Goal: Check status: Check status

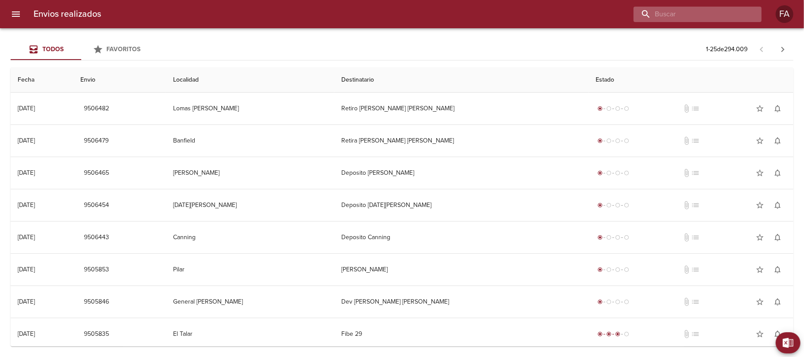
click at [695, 12] on input "buscar" at bounding box center [690, 14] width 113 height 15
paste input "[PERSON_NAME]"
type input "[PERSON_NAME]"
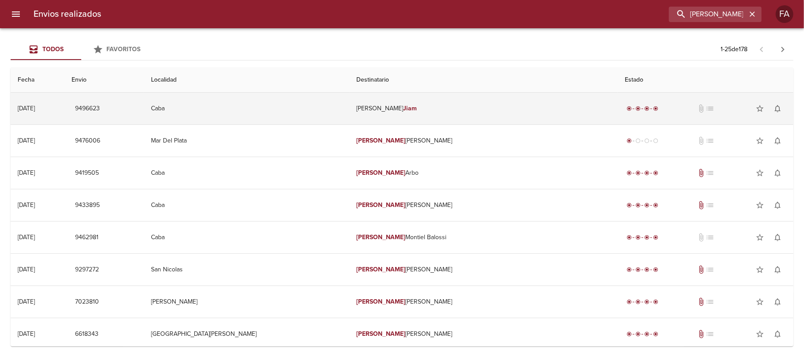
click at [350, 104] on td "Caba" at bounding box center [247, 109] width 206 height 32
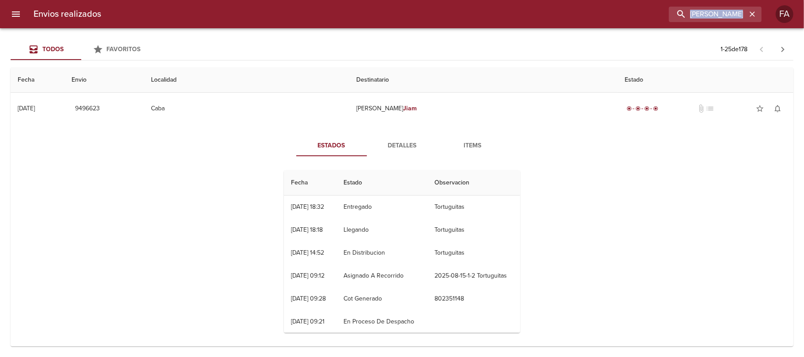
drag, startPoint x: 747, startPoint y: 19, endPoint x: 607, endPoint y: 16, distance: 141.0
click at [607, 16] on div "[PERSON_NAME]" at bounding box center [435, 14] width 654 height 15
click at [739, 11] on input "[PERSON_NAME]" at bounding box center [690, 14] width 113 height 15
drag, startPoint x: 739, startPoint y: 11, endPoint x: 677, endPoint y: 29, distance: 64.4
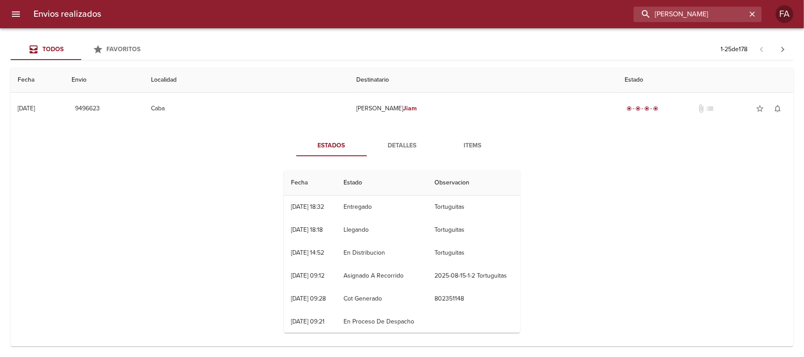
click at [677, 0] on div "Envios realizados [PERSON_NAME] FA Todos Favoritos 1 - 25 de 178 Fecha Envio Lo…" at bounding box center [402, 0] width 804 height 0
paste input "[PERSON_NAME]"
type input "[PERSON_NAME]"
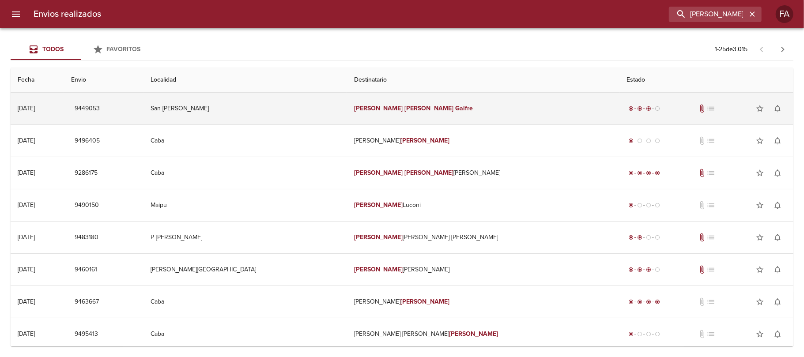
click at [272, 96] on td "San [PERSON_NAME]" at bounding box center [246, 109] width 204 height 32
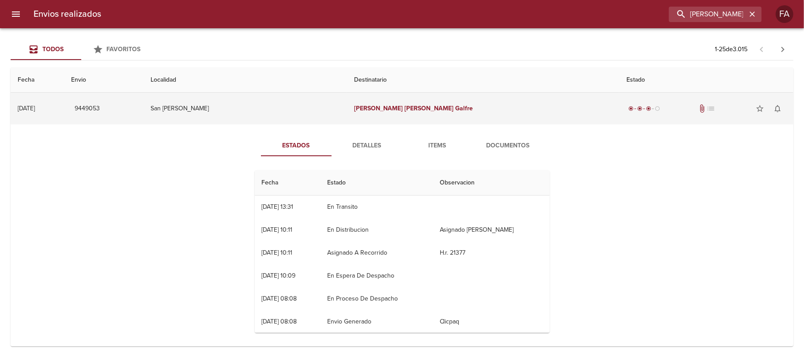
click at [100, 111] on span "9449053" at bounding box center [87, 108] width 25 height 11
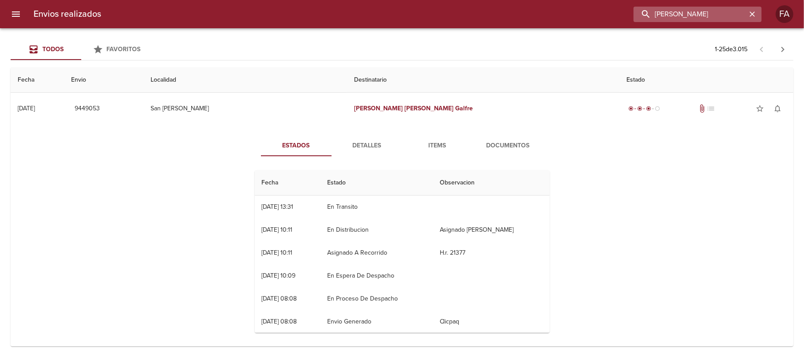
click at [705, 16] on input "[PERSON_NAME]" at bounding box center [690, 14] width 113 height 15
paste input "[PERSON_NAME]"
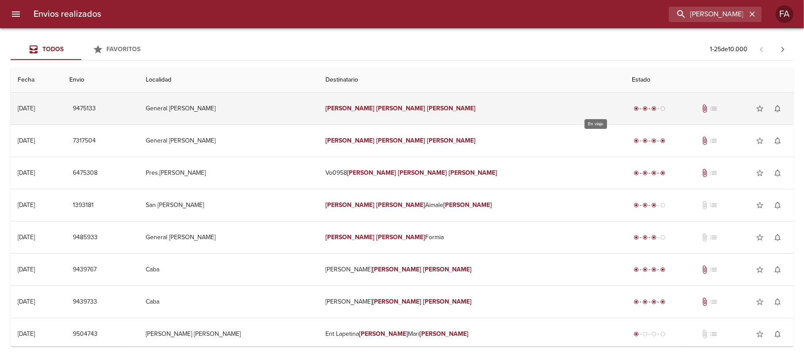
click at [643, 108] on span "radio_button_checked" at bounding box center [645, 108] width 5 height 5
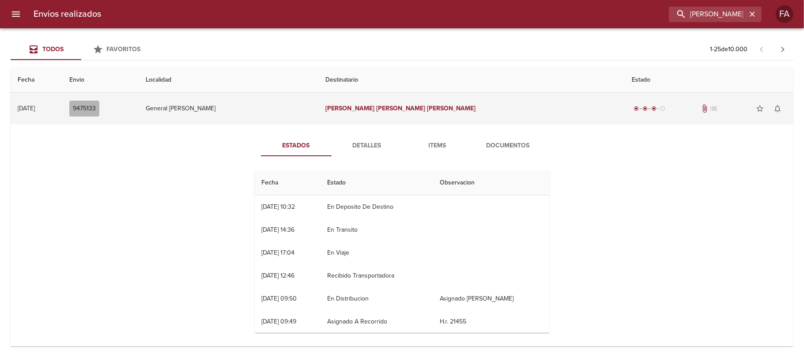
click at [96, 105] on span "9475133" at bounding box center [84, 108] width 23 height 11
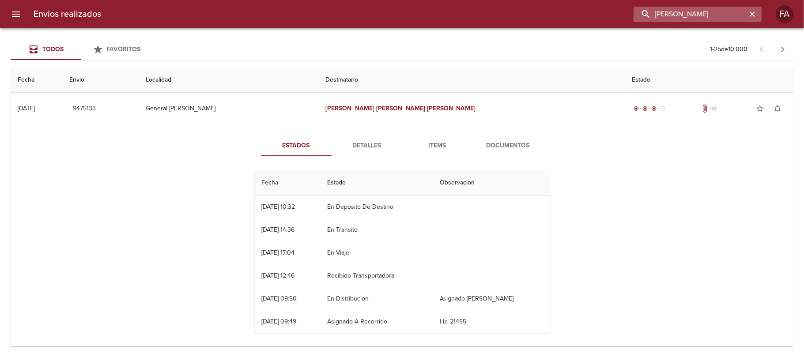
click at [716, 16] on input "[PERSON_NAME]" at bounding box center [690, 14] width 113 height 15
paste input "[PERSON_NAME]"
click at [716, 16] on input "[PERSON_NAME]" at bounding box center [690, 14] width 113 height 15
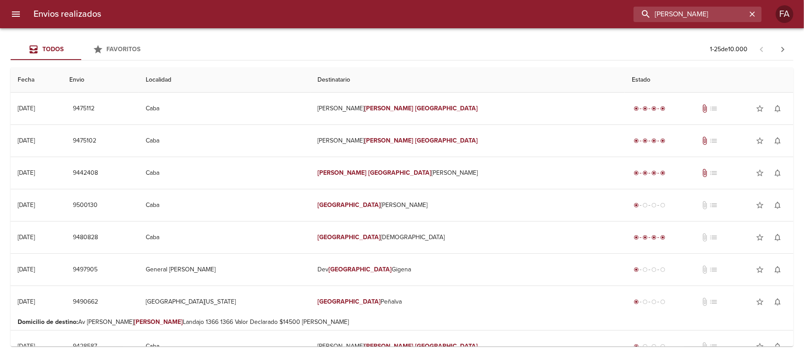
paste input "[PERSON_NAME]"
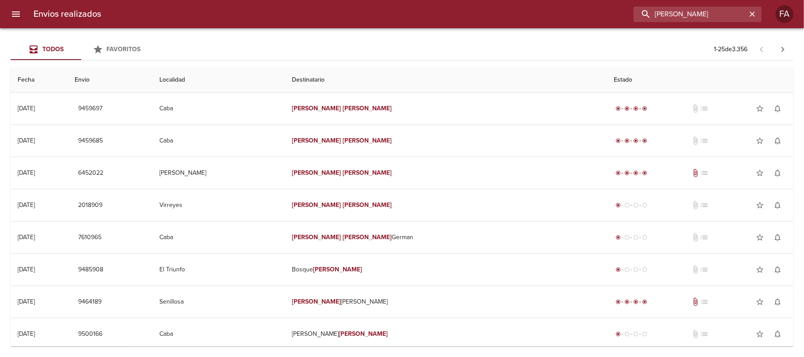
paste input "[PERSON_NAME]"
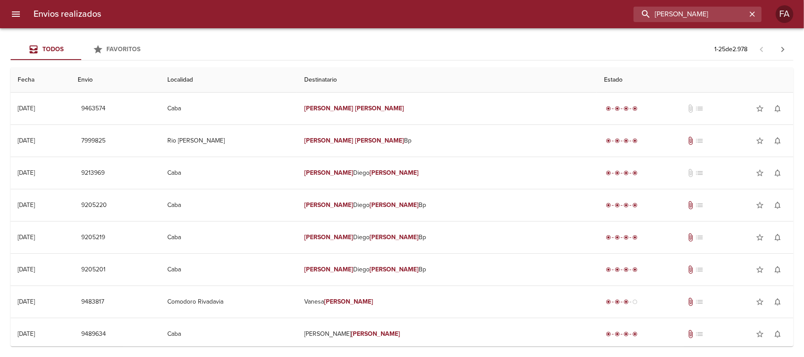
drag, startPoint x: 717, startPoint y: 20, endPoint x: 529, endPoint y: 40, distance: 189.7
click at [529, 0] on div "Envios realizados [PERSON_NAME] FA Todos Favoritos 1 - 25 de 2.978 Fecha Envio …" at bounding box center [402, 0] width 804 height 0
paste input "[PERSON_NAME]"
type input "[PERSON_NAME]"
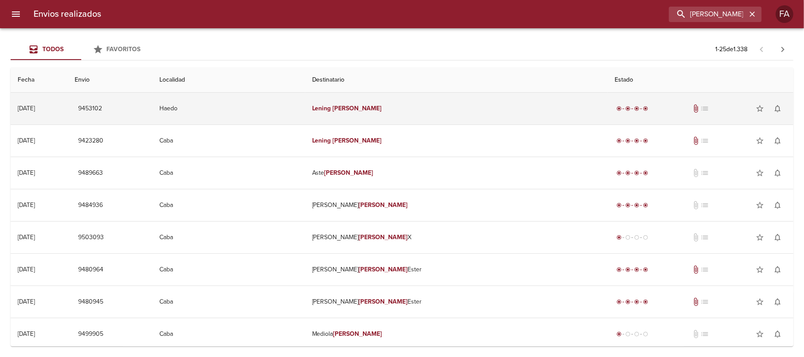
click at [305, 114] on td "Haedo" at bounding box center [228, 109] width 153 height 32
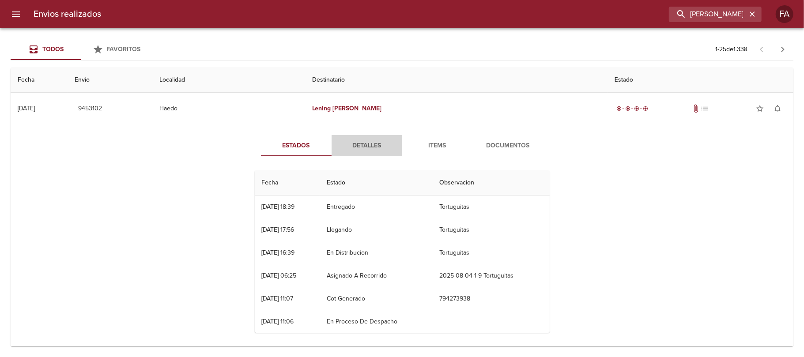
click at [360, 150] on span "Detalles" at bounding box center [367, 145] width 60 height 11
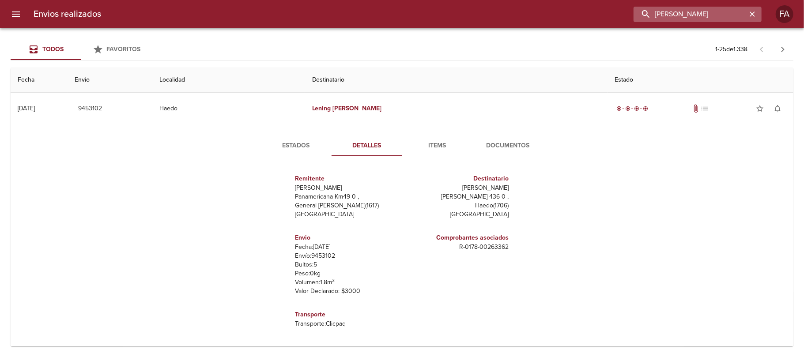
click at [711, 15] on input "[PERSON_NAME]" at bounding box center [690, 14] width 113 height 15
paste input "[PERSON_NAME] [PERSON_NAME]"
click at [711, 15] on input "[PERSON_NAME] [PERSON_NAME]" at bounding box center [690, 14] width 113 height 15
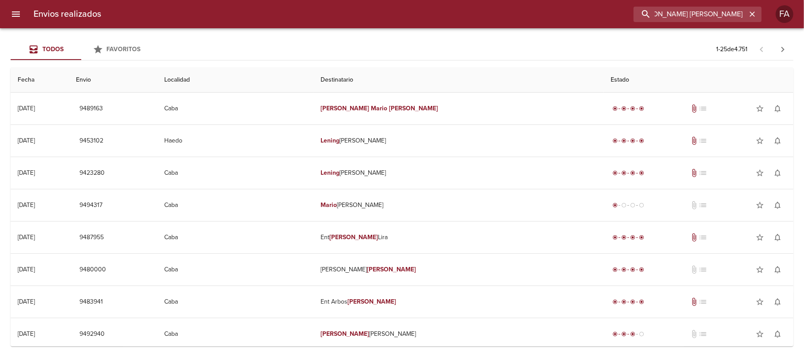
scroll to position [0, 0]
paste input "[PERSON_NAME] [PERSON_NAME] BP"
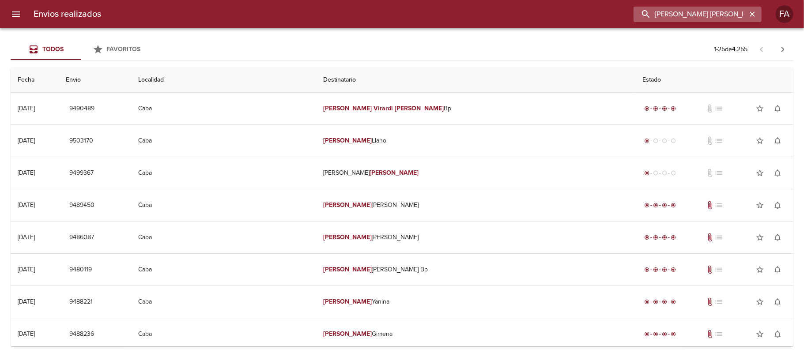
click at [709, 8] on input "[PERSON_NAME] [PERSON_NAME] BP" at bounding box center [690, 14] width 113 height 15
paste input "[US_STATE][PERSON_NAME]"
click at [709, 8] on input "[US_STATE][PERSON_NAME]" at bounding box center [690, 14] width 113 height 15
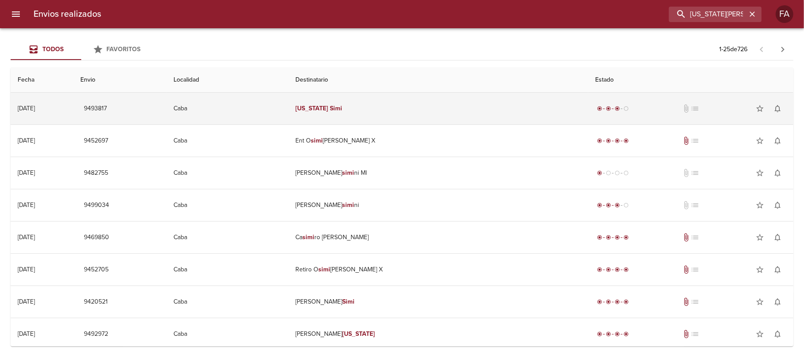
click at [471, 112] on td "[US_STATE][PERSON_NAME]" at bounding box center [438, 109] width 300 height 32
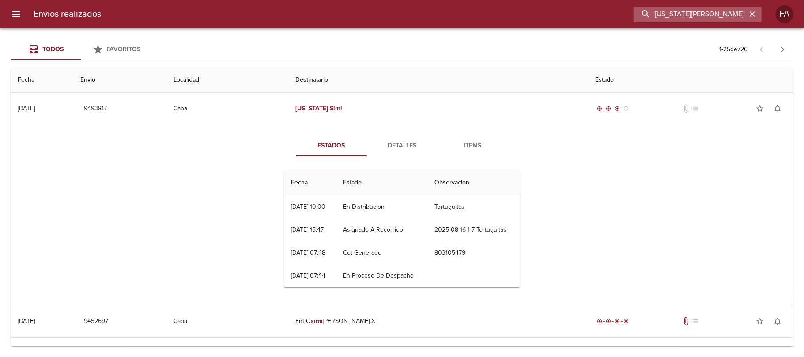
click at [732, 17] on input "[US_STATE][PERSON_NAME]" at bounding box center [690, 14] width 113 height 15
drag, startPoint x: 732, startPoint y: 17, endPoint x: 522, endPoint y: 69, distance: 216.2
click at [522, 0] on div "Envios realizados [US_STATE][PERSON_NAME] FA Todos Favoritos 1 - 25 de 726 Fech…" at bounding box center [402, 0] width 804 height 0
paste input "9446579"
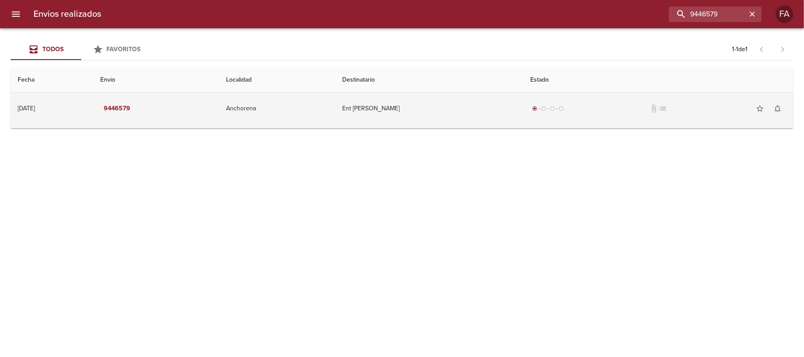
click at [319, 99] on td "Anchorena" at bounding box center [277, 109] width 117 height 32
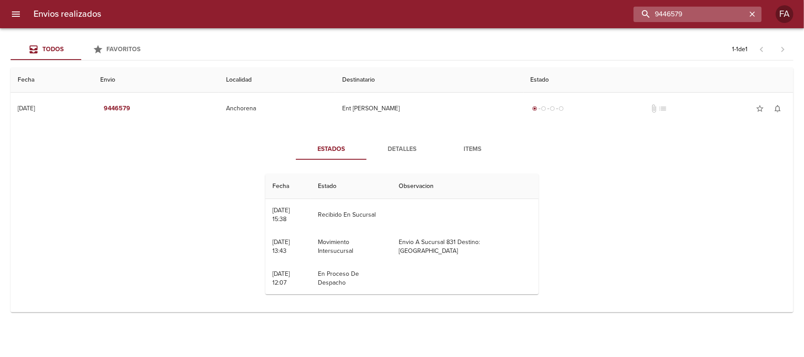
click at [732, 11] on input "9446579" at bounding box center [690, 14] width 113 height 15
paste input "[PERSON_NAME] [PERSON_NAME]"
type input "[PERSON_NAME] [PERSON_NAME]"
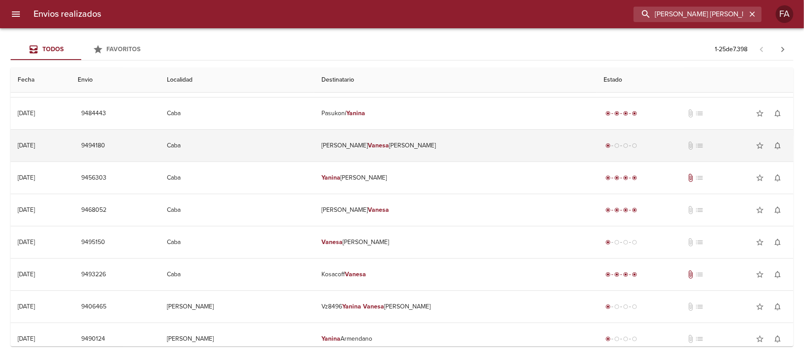
scroll to position [216, 0]
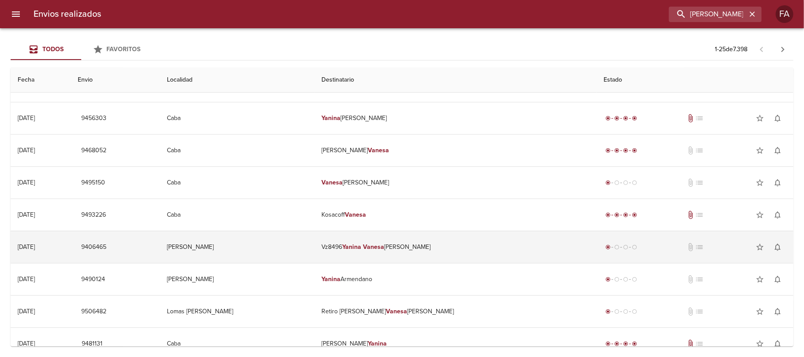
click at [382, 244] on td "Vz8496 [PERSON_NAME] [PERSON_NAME]" at bounding box center [456, 247] width 282 height 32
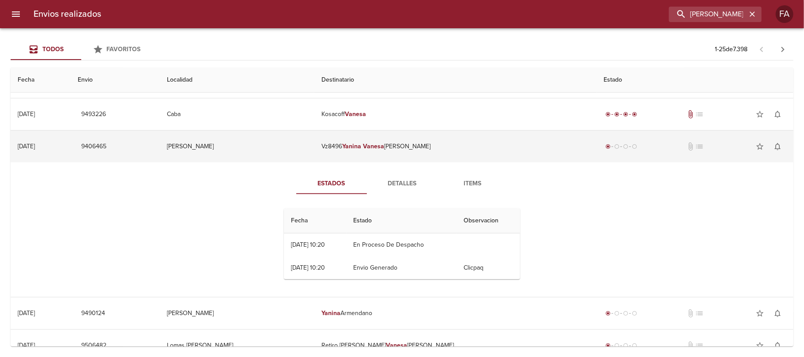
scroll to position [341, 0]
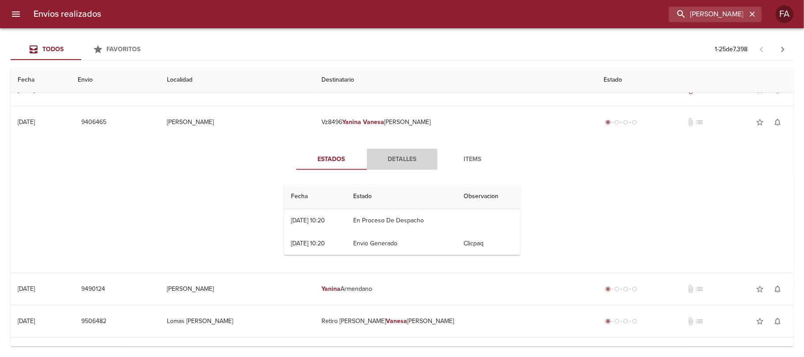
click at [388, 161] on span "Detalles" at bounding box center [402, 159] width 60 height 11
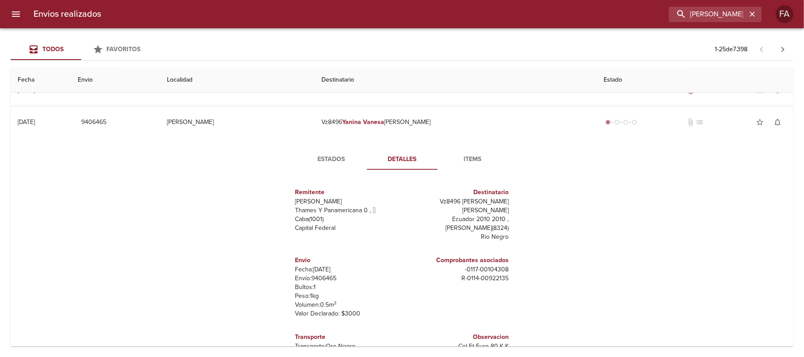
scroll to position [460, 0]
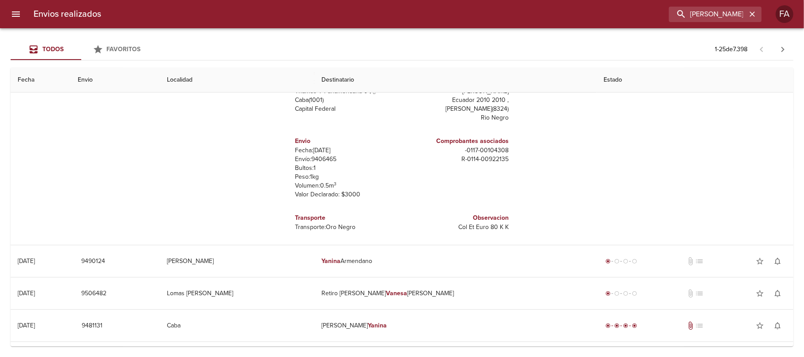
click at [322, 155] on p "Envío: 9406465" at bounding box center [347, 159] width 103 height 9
copy p "9406465"
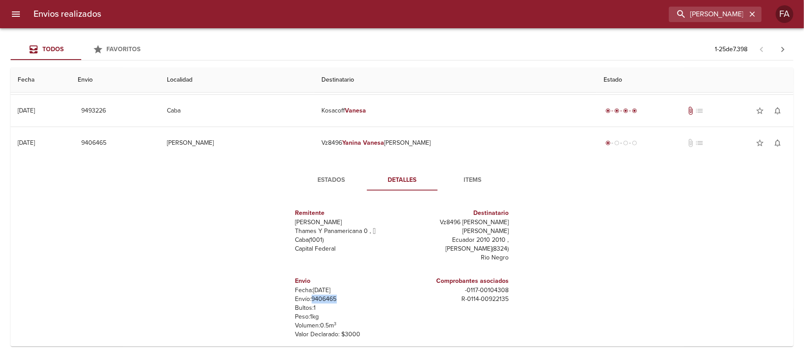
scroll to position [316, 0]
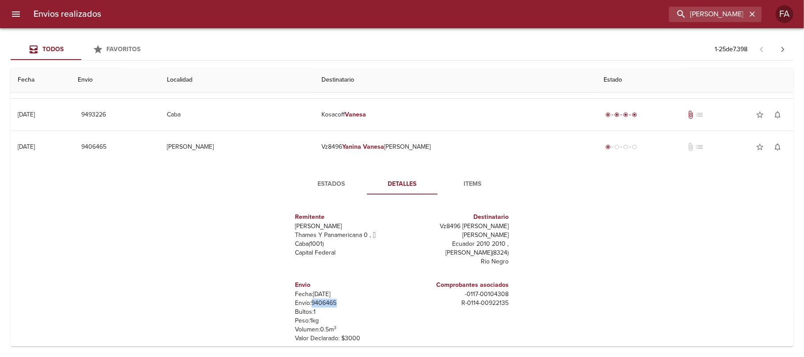
click at [319, 299] on p "Envío: 9406465" at bounding box center [347, 303] width 103 height 9
click at [342, 190] on span "Estados" at bounding box center [332, 184] width 60 height 11
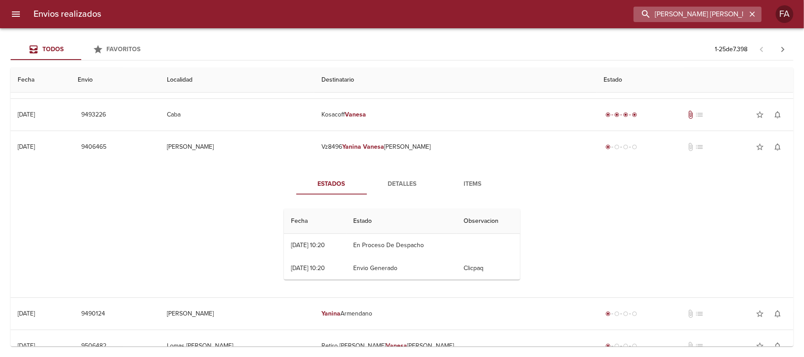
click at [739, 12] on input "[PERSON_NAME] [PERSON_NAME]" at bounding box center [690, 14] width 113 height 15
paste input "[PERSON_NAME]"
click at [739, 12] on input "[PERSON_NAME] [PERSON_NAME]" at bounding box center [690, 14] width 113 height 15
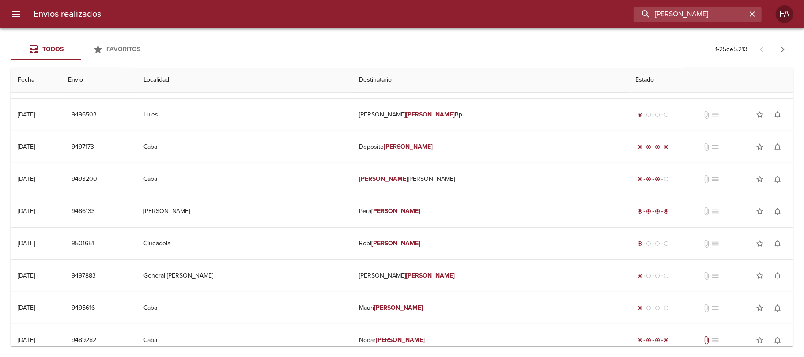
scroll to position [0, 0]
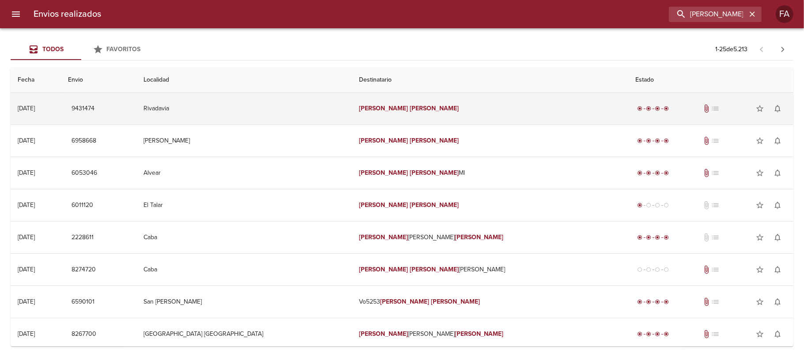
click at [323, 103] on td "Rivadavia" at bounding box center [244, 109] width 216 height 32
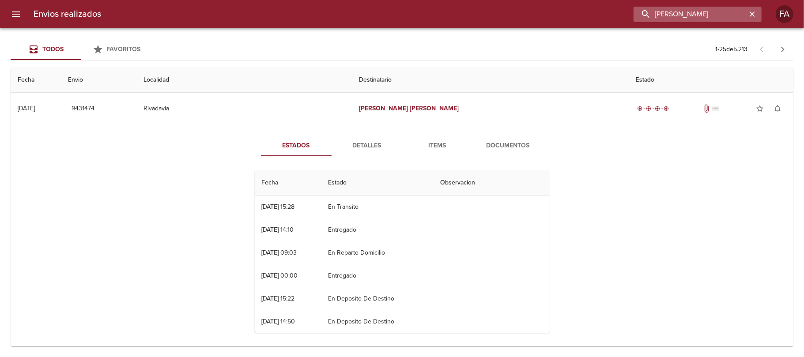
click at [731, 16] on input "[PERSON_NAME]" at bounding box center [690, 14] width 113 height 15
paste input "[PERSON_NAME]"
click at [731, 16] on input "[PERSON_NAME]" at bounding box center [690, 14] width 113 height 15
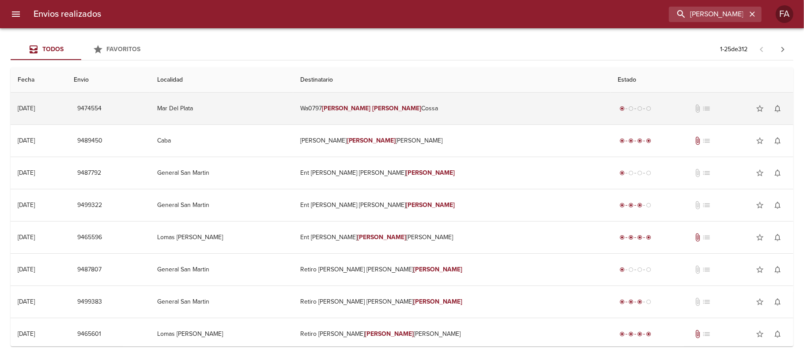
click at [559, 103] on td "Wa0797 [PERSON_NAME]" at bounding box center [452, 109] width 318 height 32
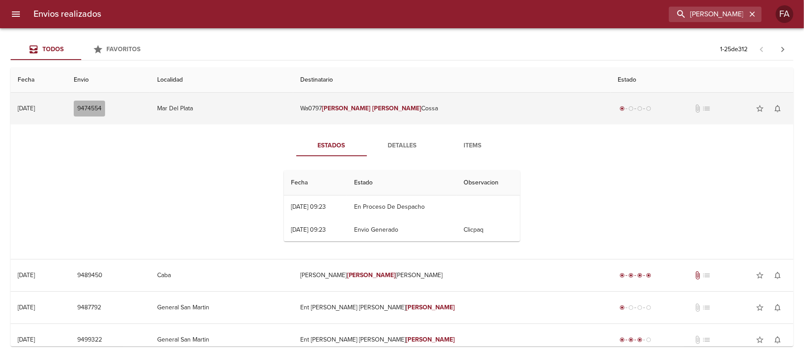
click at [102, 110] on span "9474554" at bounding box center [89, 108] width 24 height 11
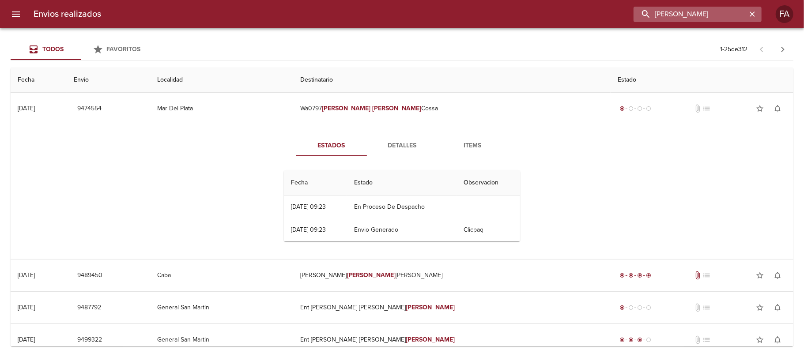
click at [719, 12] on input "[PERSON_NAME]" at bounding box center [690, 14] width 113 height 15
paste input "[PERSON_NAME]"
click at [719, 12] on input "[PERSON_NAME] [PERSON_NAME]" at bounding box center [690, 14] width 113 height 15
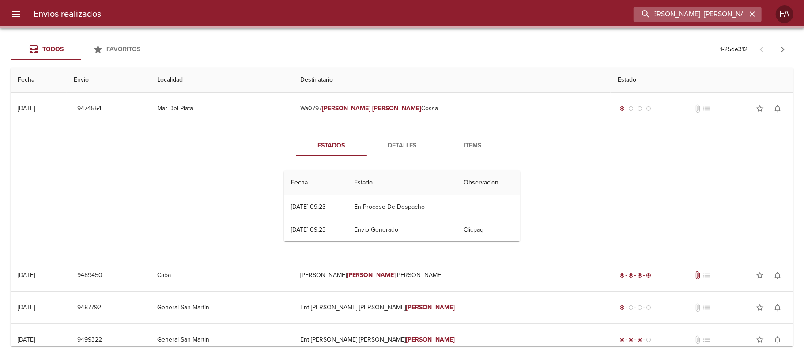
paste input "buscar"
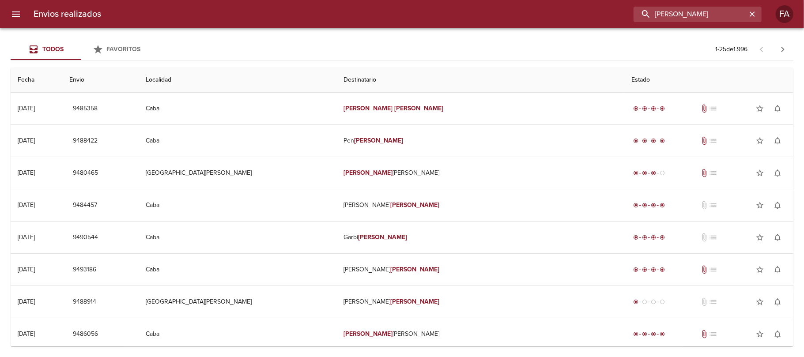
paste input "[PERSON_NAME]"
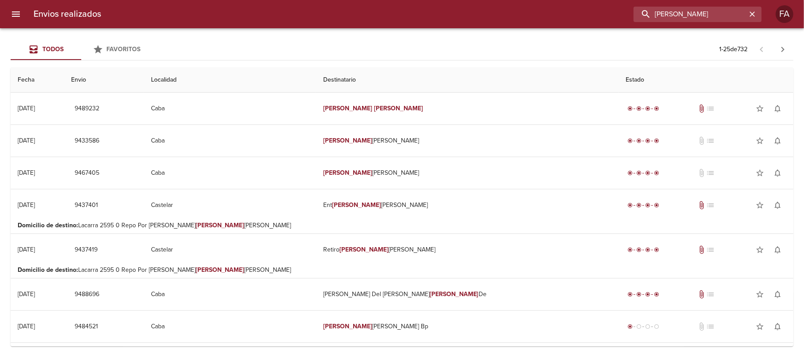
drag, startPoint x: 720, startPoint y: 14, endPoint x: 421, endPoint y: 64, distance: 303.1
click at [421, 0] on div "Envios realizados [PERSON_NAME] FA Todos Favoritos 1 - 25 de 732 Fecha Envio Lo…" at bounding box center [402, 0] width 804 height 0
paste input "[PERSON_NAME] GIMEN"
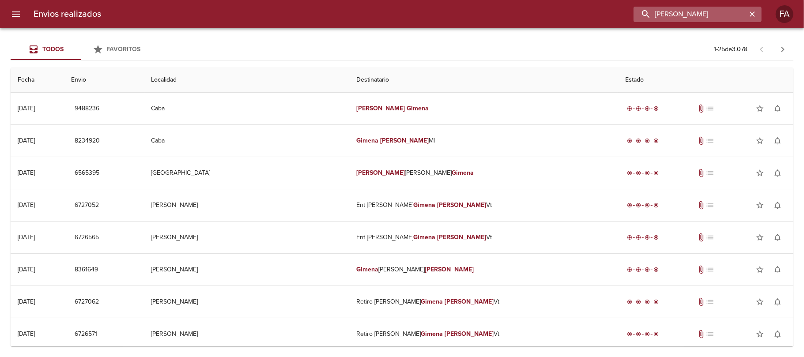
paste input "[PERSON_NAME]"
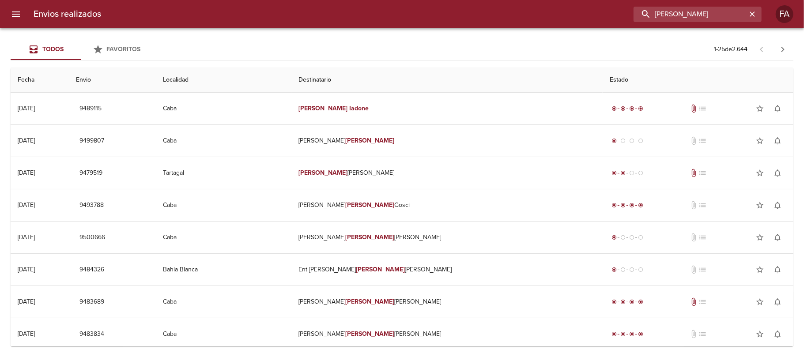
paste input "[PERSON_NAME]"
type input "[PERSON_NAME]"
